Goal: Task Accomplishment & Management: Manage account settings

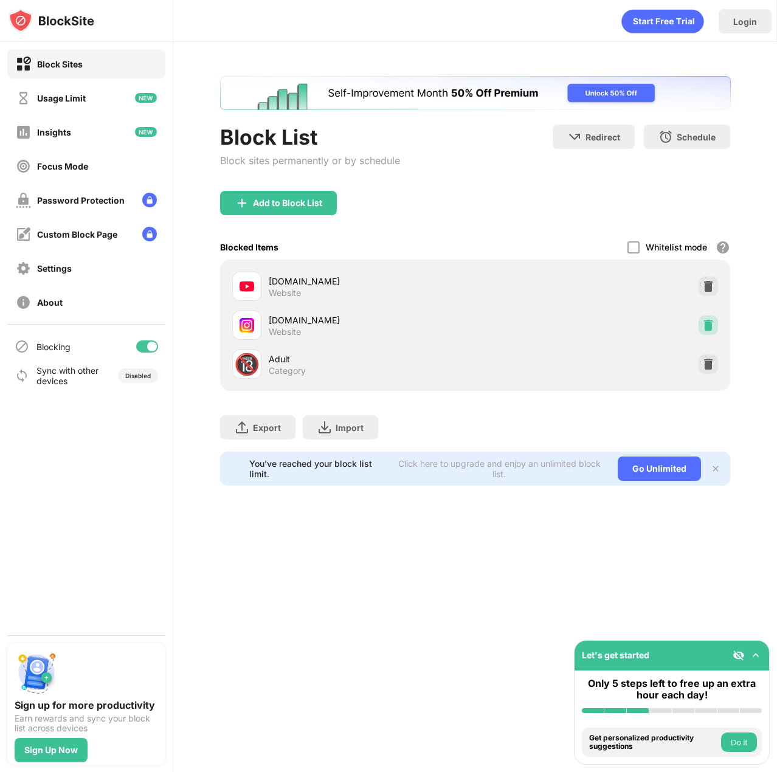
click at [713, 325] on img at bounding box center [708, 325] width 12 height 12
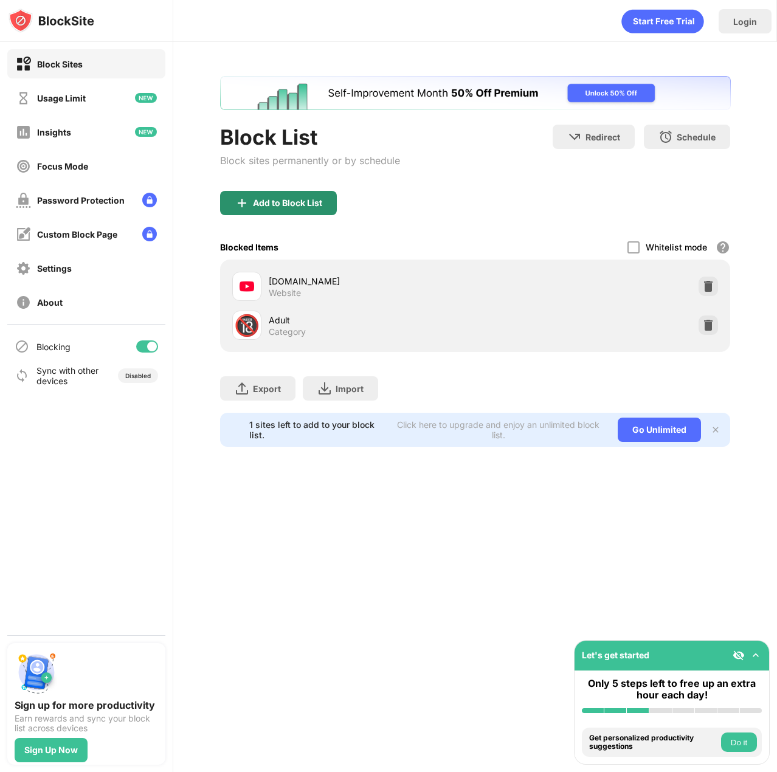
click at [288, 214] on div "Add to Block List" at bounding box center [278, 203] width 117 height 24
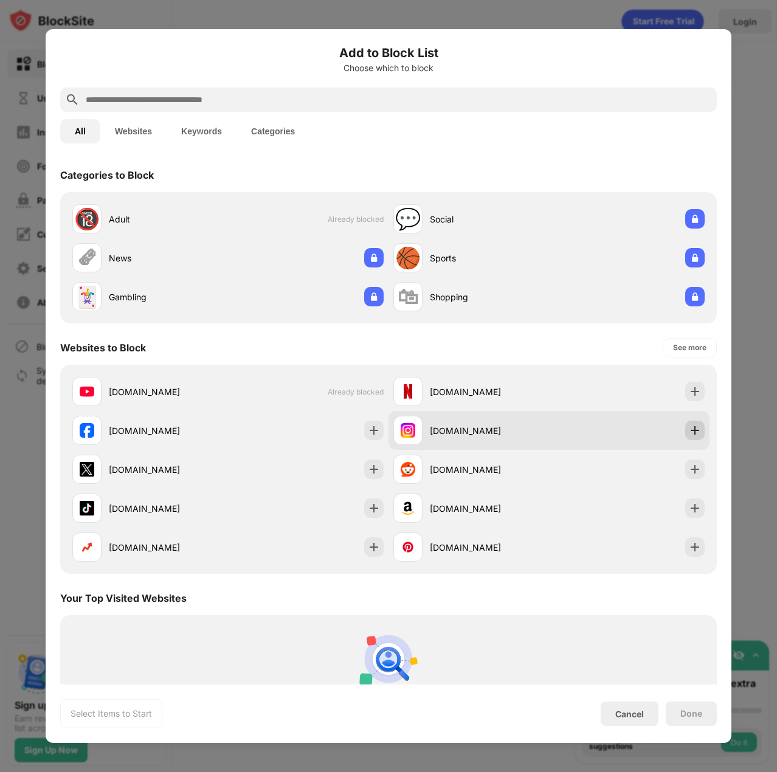
click at [689, 428] on img at bounding box center [695, 430] width 12 height 12
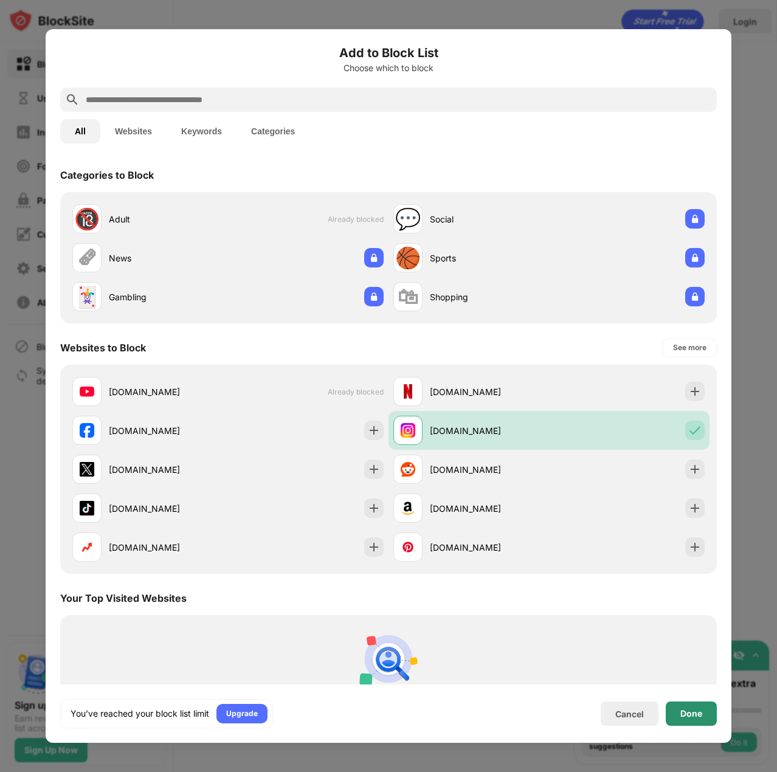
click at [681, 706] on div "Done" at bounding box center [691, 713] width 51 height 24
